Goal: Entertainment & Leisure: Consume media (video, audio)

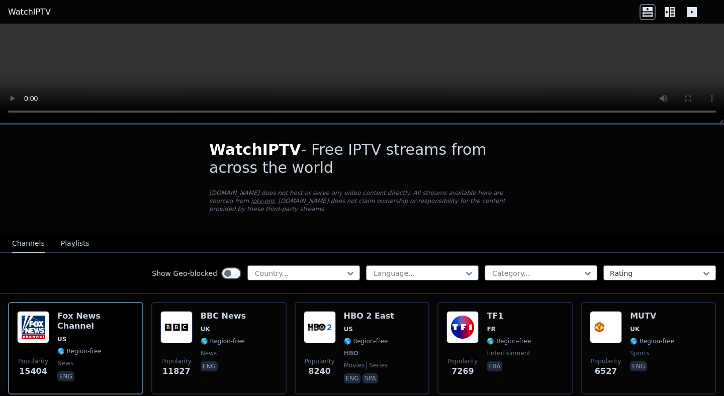
click at [517, 273] on div at bounding box center [536, 273] width 91 height 10
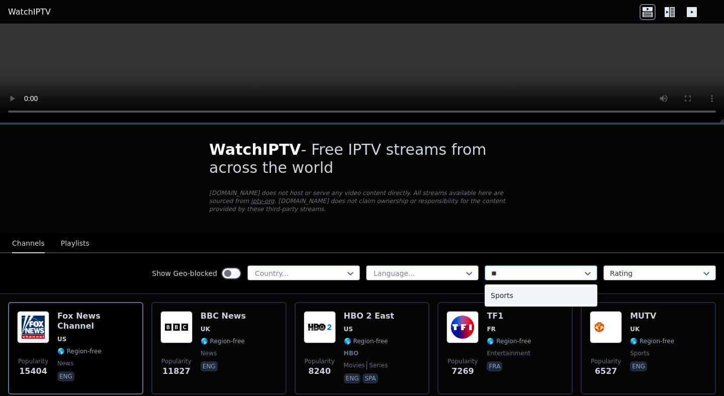
type input "***"
click at [510, 293] on div "Sports" at bounding box center [541, 296] width 113 height 18
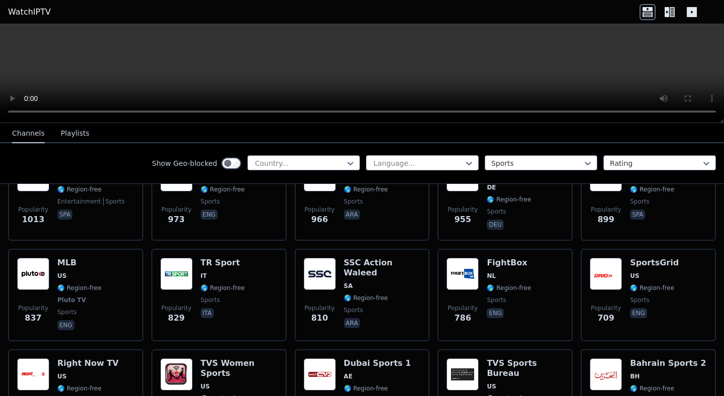
scroll to position [555, 0]
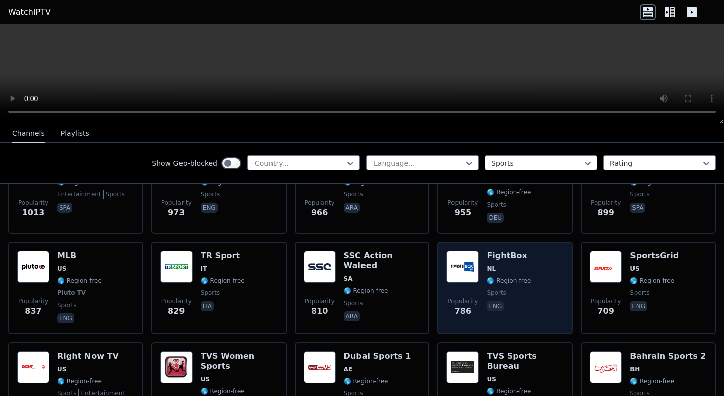
click at [505, 269] on span "NL" at bounding box center [509, 269] width 44 height 8
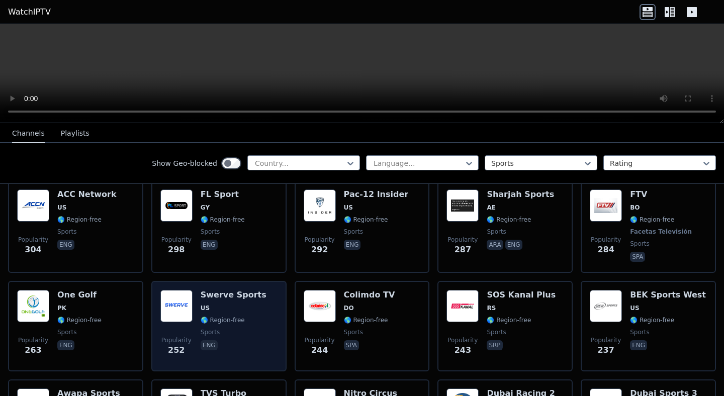
scroll to position [970, 0]
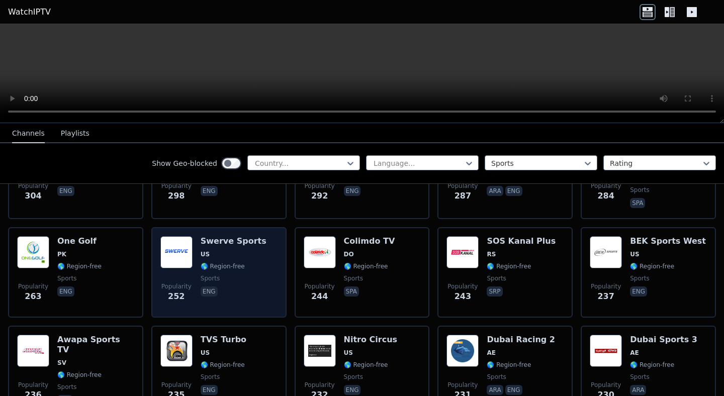
click at [248, 309] on div "Popularity 252 Swerve Sports US 🌎 Region-free sports eng" at bounding box center [218, 272] width 135 height 90
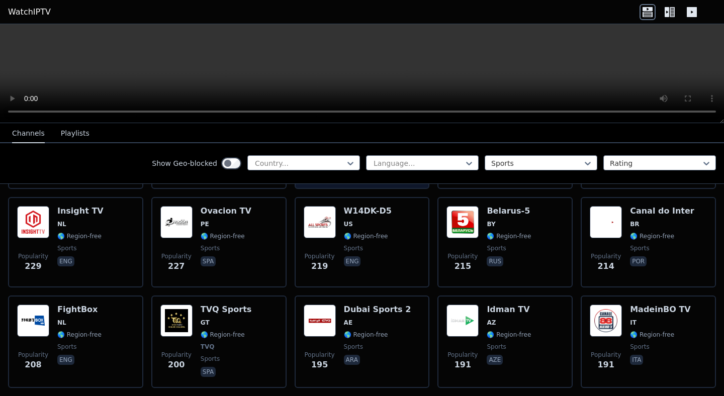
scroll to position [1194, 0]
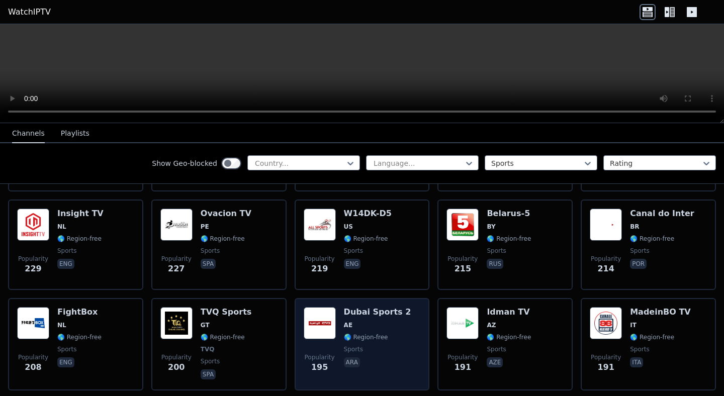
click at [360, 358] on span "ara" at bounding box center [377, 363] width 67 height 12
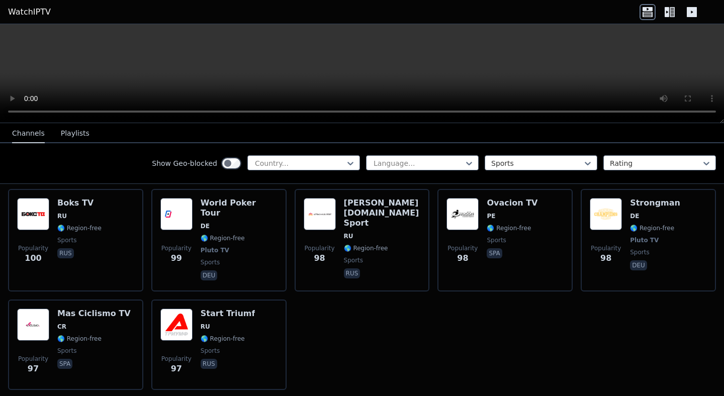
scroll to position [2229, 0]
